Goal: Navigation & Orientation: Understand site structure

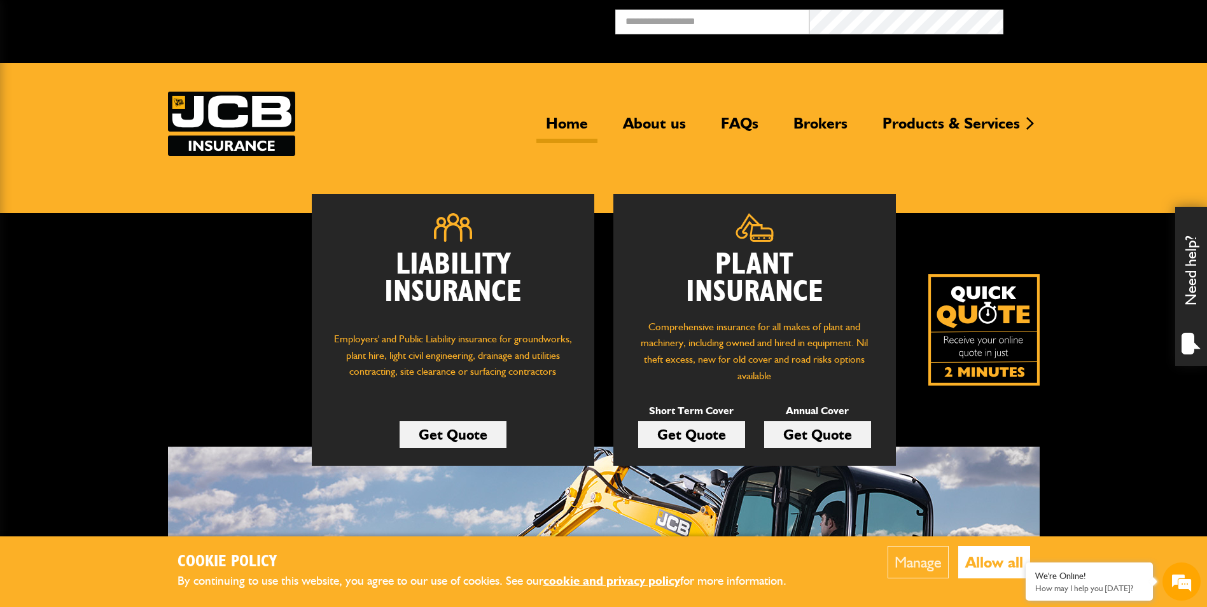
click at [981, 562] on button "Allow all" at bounding box center [994, 562] width 72 height 32
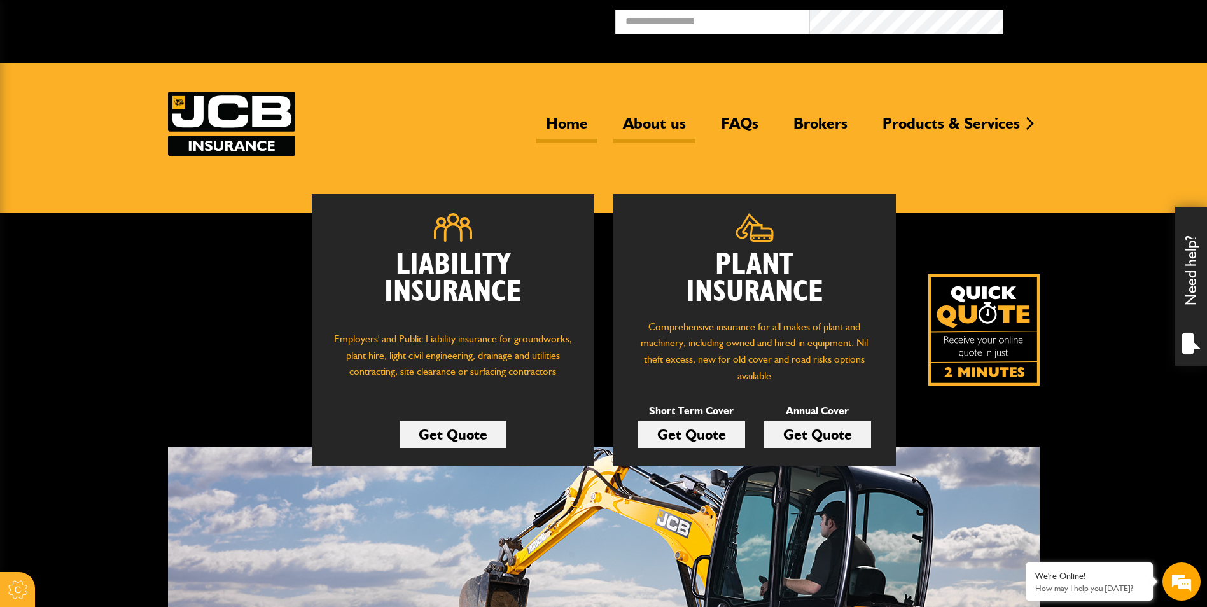
click at [653, 124] on link "About us" at bounding box center [654, 128] width 82 height 29
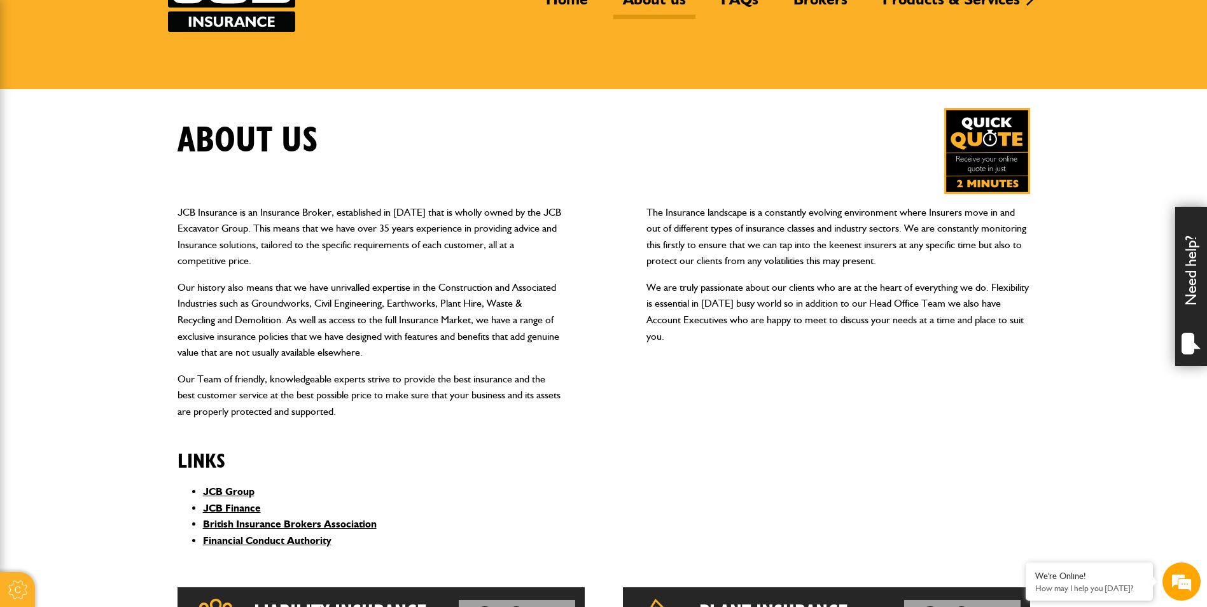
scroll to position [255, 0]
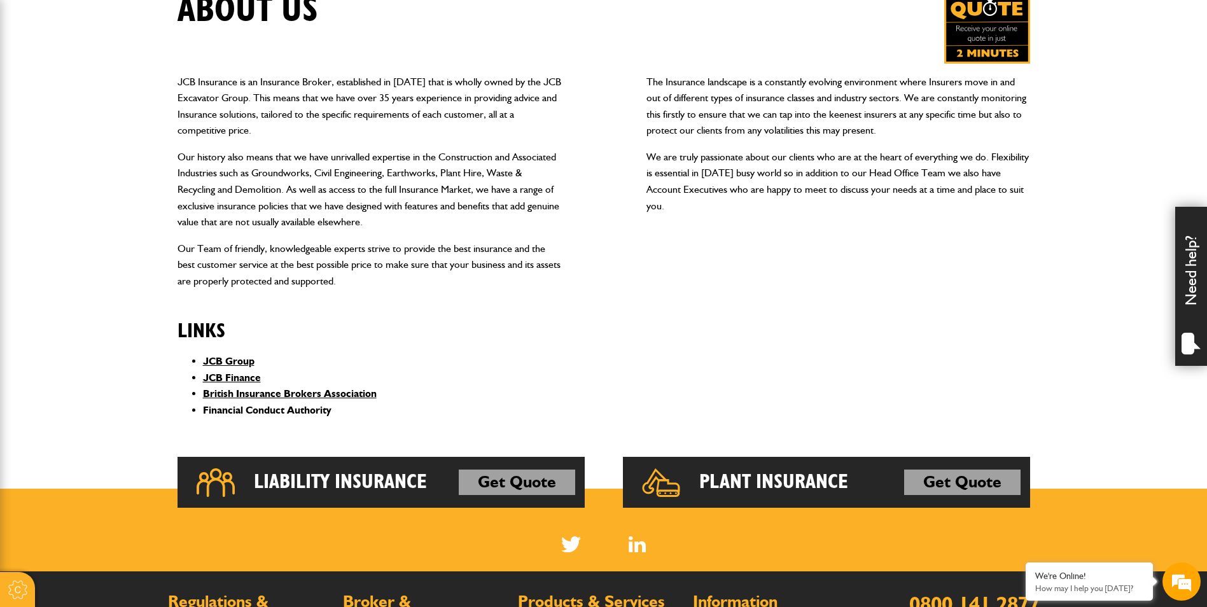
click at [318, 407] on link "Financial Conduct Authority" at bounding box center [267, 410] width 129 height 12
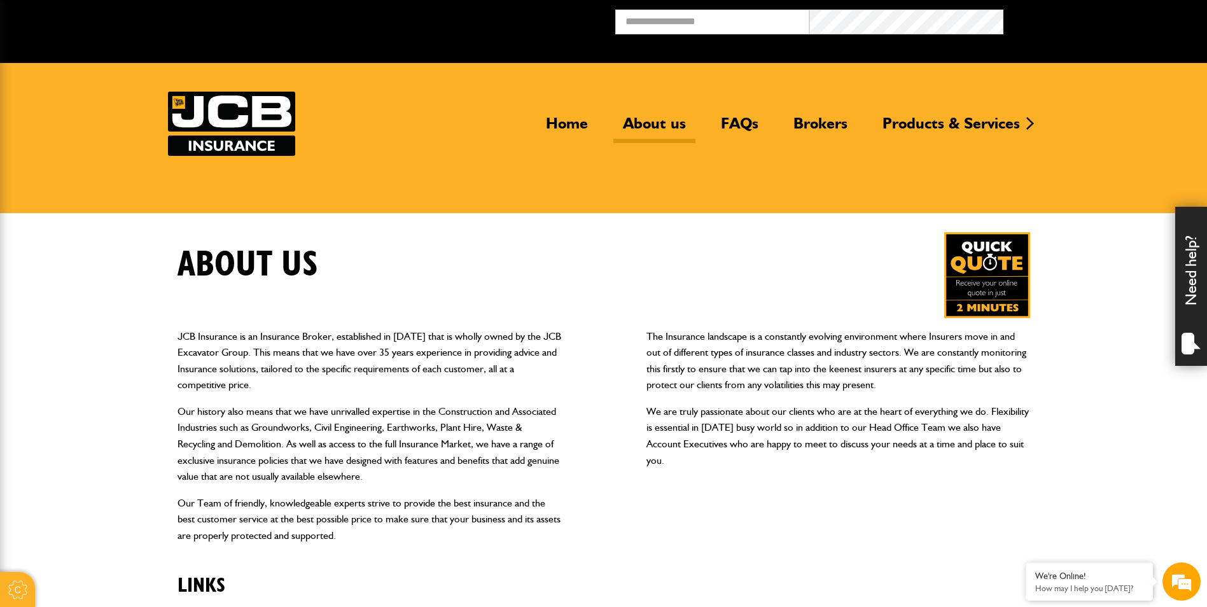
scroll to position [191, 0]
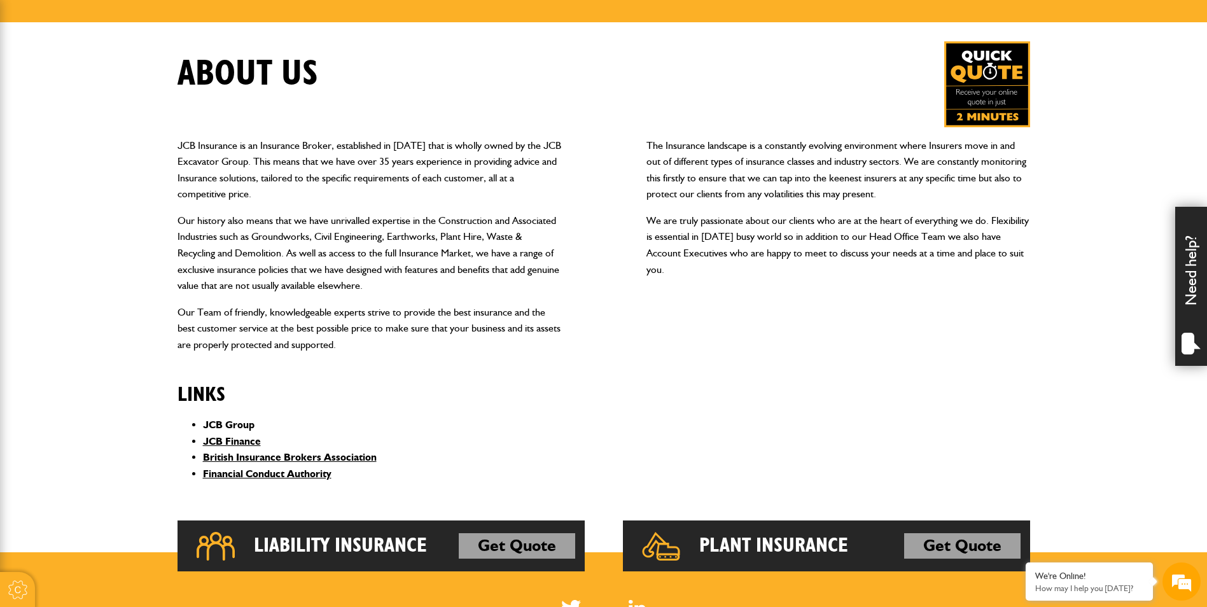
click at [239, 422] on link "JCB Group" at bounding box center [229, 425] width 52 height 12
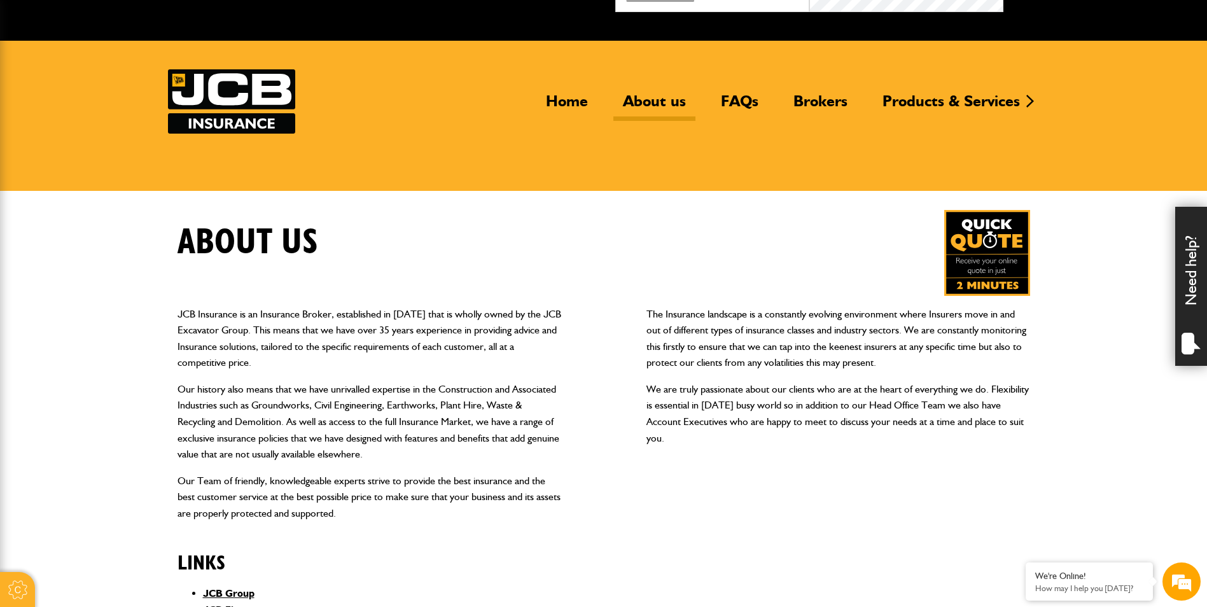
scroll to position [0, 0]
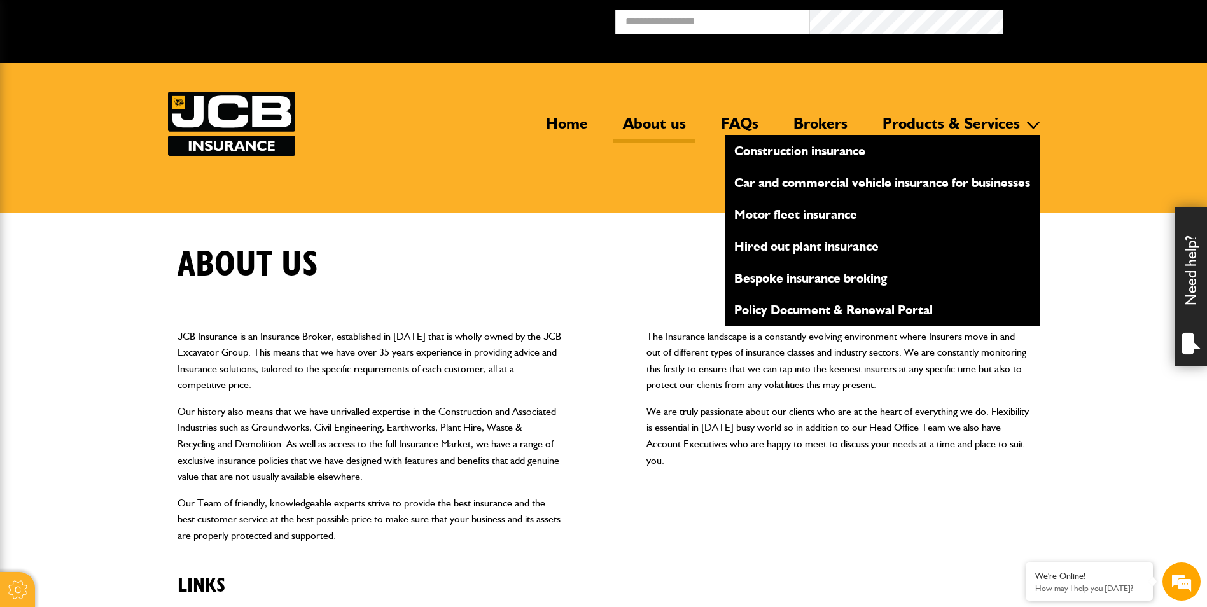
click at [796, 314] on link "Policy Document & Renewal Portal" at bounding box center [882, 310] width 315 height 22
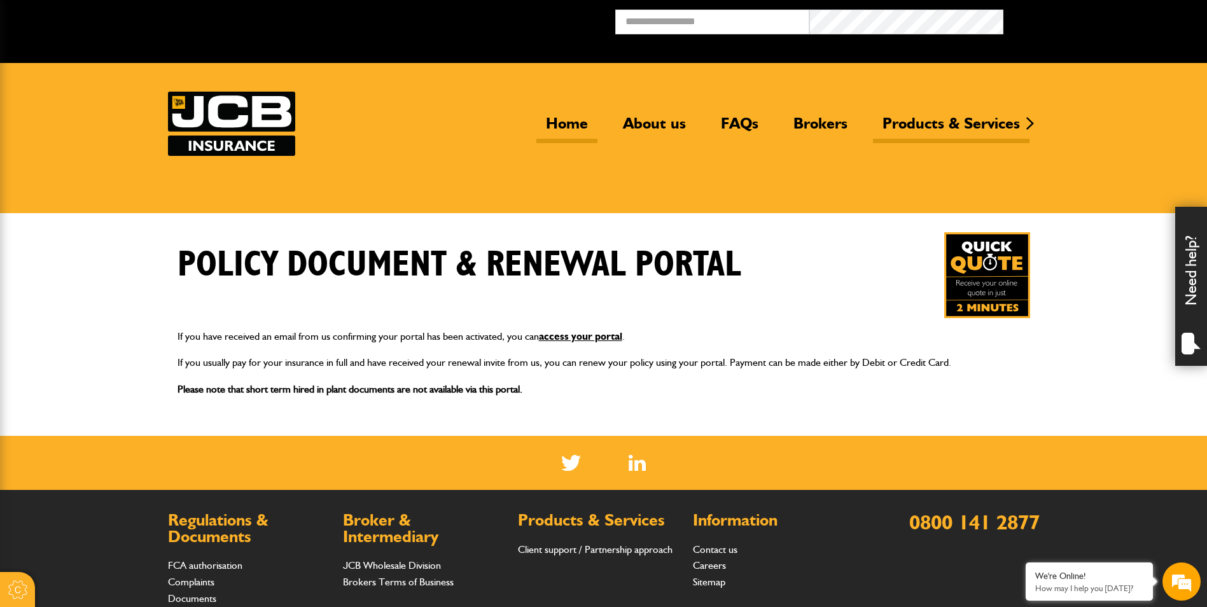
click at [552, 115] on link "Home" at bounding box center [566, 128] width 61 height 29
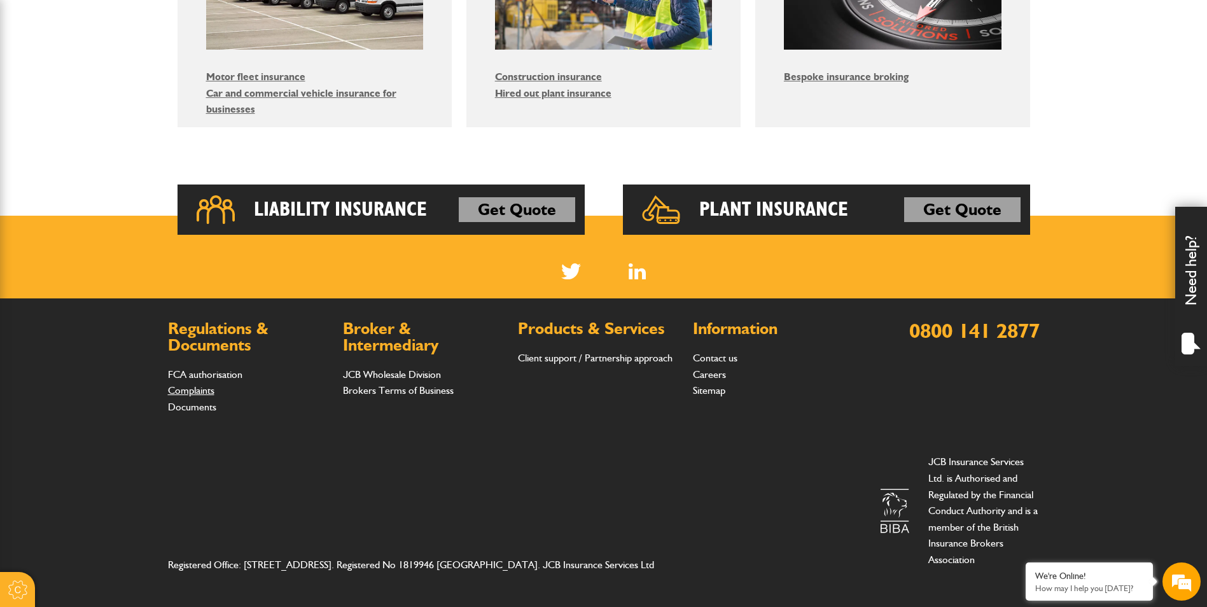
click at [198, 391] on link "Complaints" at bounding box center [191, 390] width 46 height 12
